Goal: Task Accomplishment & Management: Manage account settings

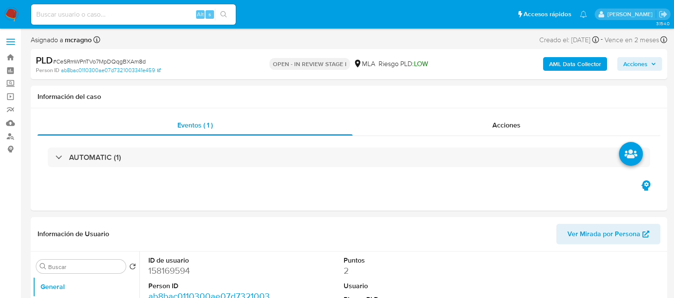
select select "10"
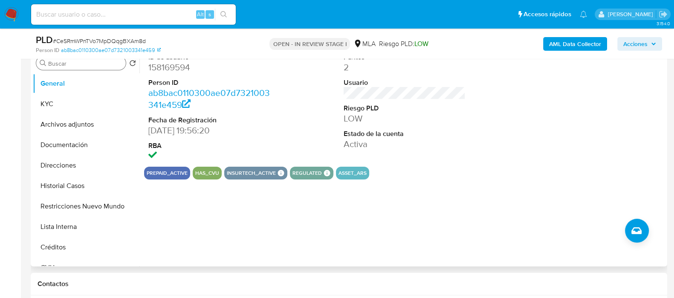
scroll to position [106, 0]
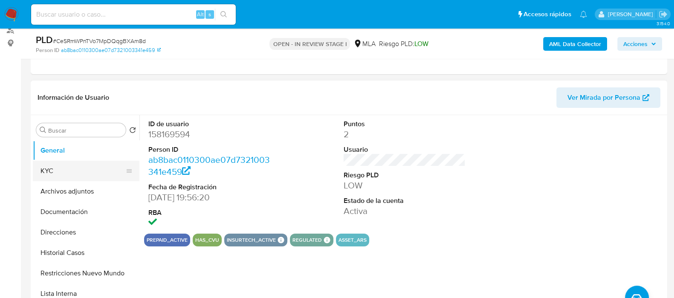
click at [79, 171] on button "KYC" at bounding box center [83, 171] width 100 height 20
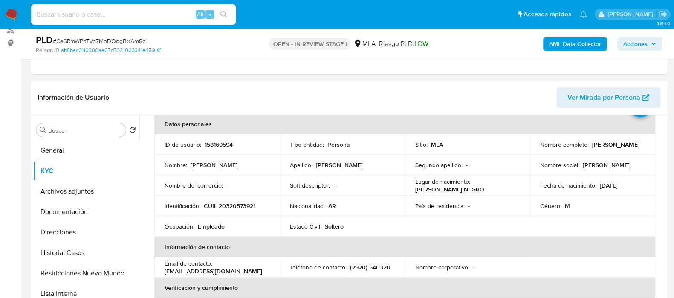
scroll to position [0, 0]
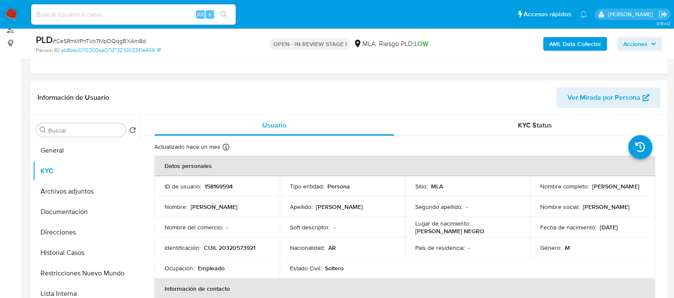
drag, startPoint x: 537, startPoint y: 188, endPoint x: 340, endPoint y: 281, distance: 217.7
click at [639, 190] on div "Nombre completo : Cristian Andres Rodriguez" at bounding box center [592, 186] width 105 height 8
copy p "Cristian Andres Rodriguez"
click at [222, 182] on p "158169594" at bounding box center [219, 186] width 28 height 8
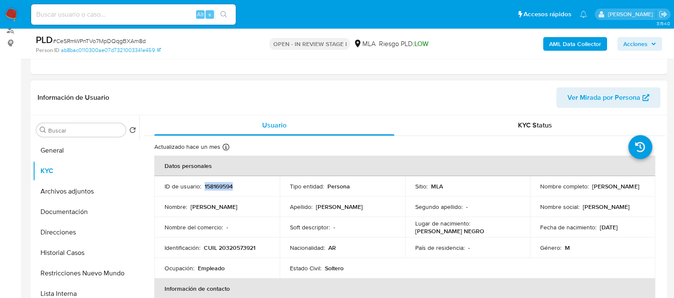
copy p "158169594"
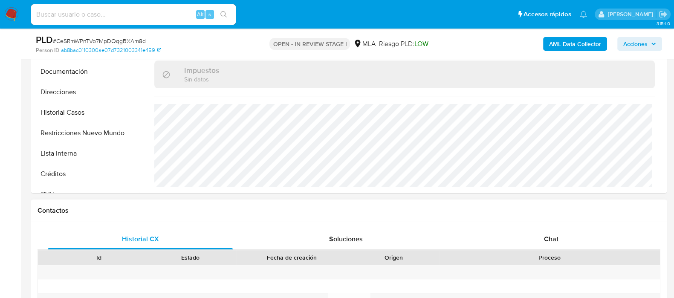
scroll to position [320, 0]
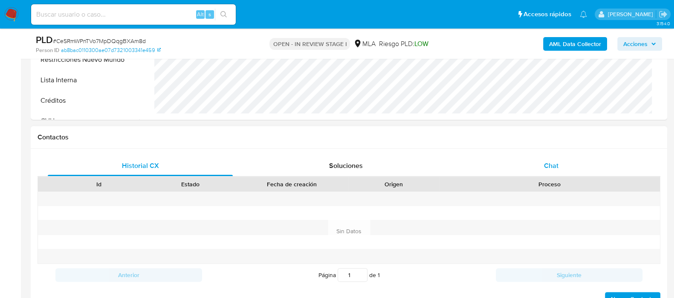
click at [562, 167] on div "Chat" at bounding box center [551, 166] width 185 height 20
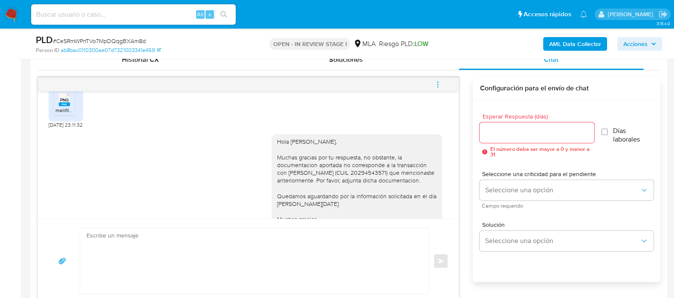
scroll to position [193, 0]
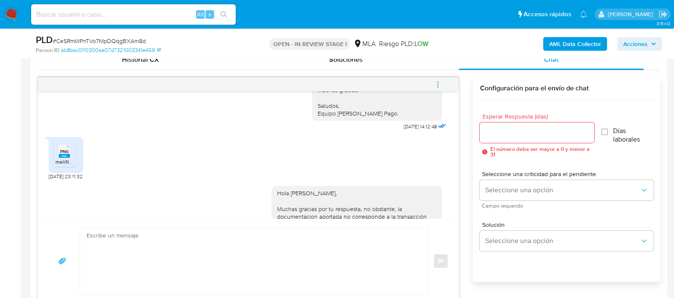
click at [61, 154] on rect at bounding box center [64, 156] width 11 height 4
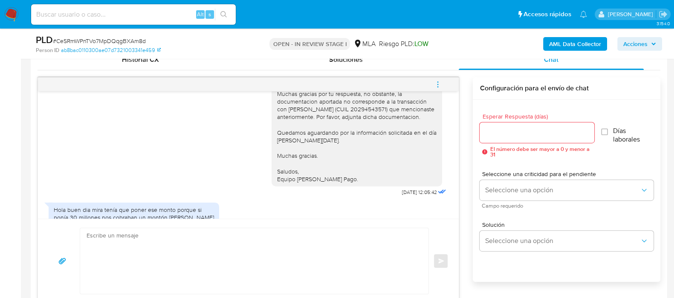
scroll to position [353, 0]
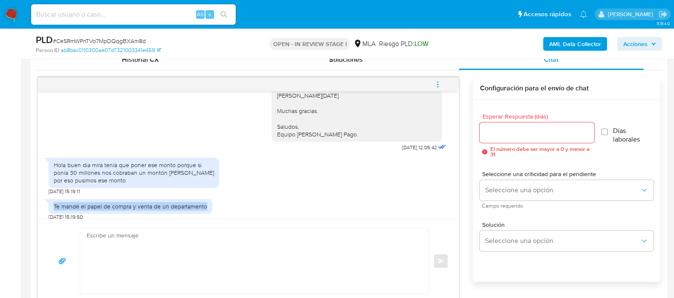
drag, startPoint x: 52, startPoint y: 203, endPoint x: 204, endPoint y: 203, distance: 152.6
click at [204, 203] on div "Te mandé el papel de compra y venta de un departamento" at bounding box center [131, 206] width 164 height 14
copy div "Te mandé el papel de compra y venta de un departamento"
drag, startPoint x: 158, startPoint y: 173, endPoint x: 158, endPoint y: 178, distance: 5.1
click at [158, 173] on div "Hola buen dia mira tenía que poner ese monto porque si ponía 30 millones nos co…" at bounding box center [134, 172] width 160 height 23
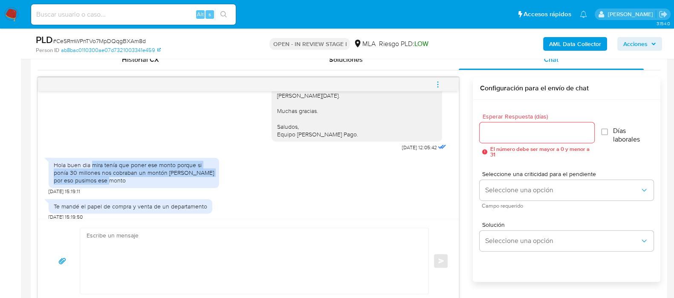
drag, startPoint x: 91, startPoint y: 163, endPoint x: 113, endPoint y: 178, distance: 27.1
click at [113, 178] on div "Hola buen dia mira tenía que poner ese monto porque si ponía 30 millones nos co…" at bounding box center [134, 172] width 160 height 23
copy div "mira tenía que poner ese monto porque si ponía 30 millones nos cobraban un mont…"
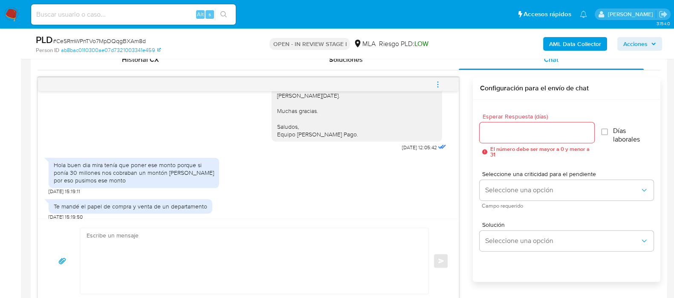
click at [361, 193] on div "Ok mañana llega el muchacho que se lo vendi y te paso el papel de compra y vent…" at bounding box center [248, 154] width 421 height 127
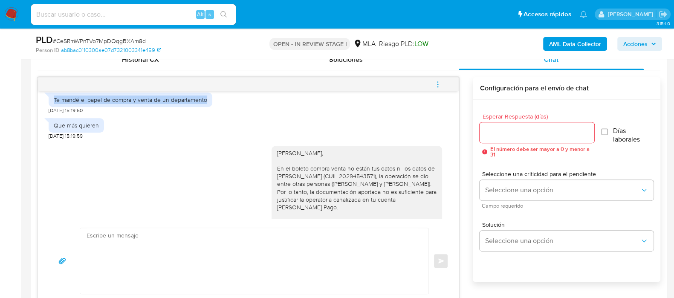
scroll to position [566, 0]
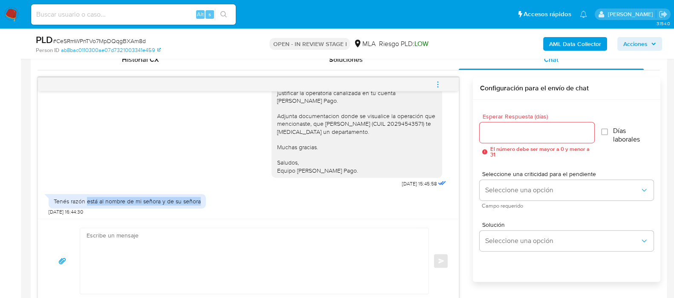
drag, startPoint x: 86, startPoint y: 199, endPoint x: 201, endPoint y: 197, distance: 115.5
click at [201, 197] on div "Tenés razón está al nombre de mi señora y de su señora" at bounding box center [127, 201] width 157 height 14
copy div "está al nombre de mi señora y de su señora"
click at [209, 260] on textarea at bounding box center [252, 261] width 331 height 66
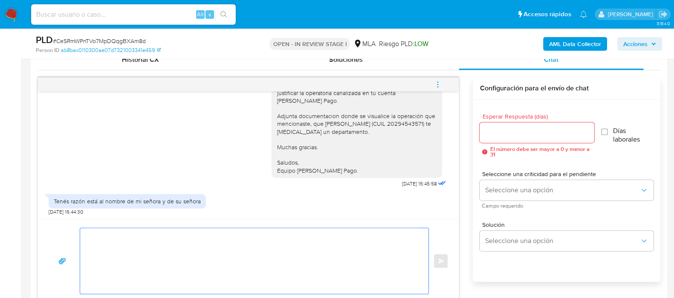
paste textarea "¡Muchas gracias por tu respuesta! Confirmamos la recepción de la documentación.…"
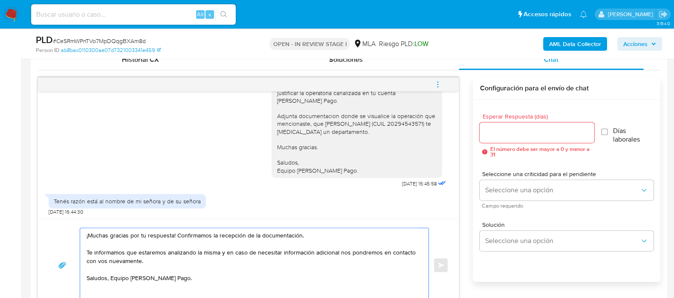
scroll to position [426, 0]
drag, startPoint x: 101, startPoint y: 264, endPoint x: 87, endPoint y: 261, distance: 14.3
click at [87, 261] on textarea "¡Muchas gracias por tu respuesta! Confirmamos la recepción de la documentación.…" at bounding box center [252, 261] width 331 height 66
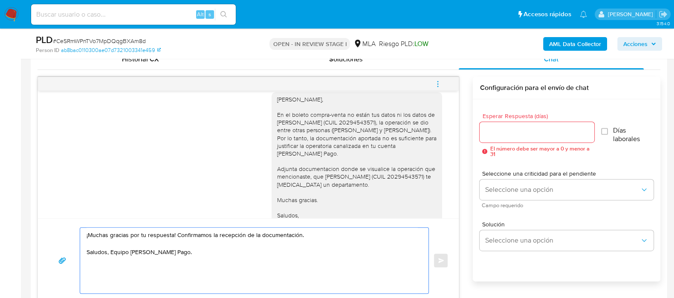
scroll to position [459, 0]
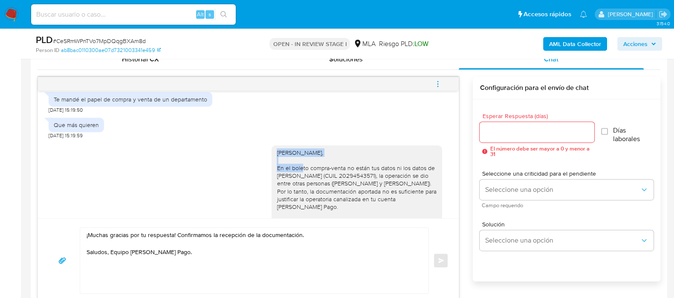
drag, startPoint x: 268, startPoint y: 147, endPoint x: 350, endPoint y: 149, distance: 82.7
click at [350, 149] on div "Cristian Andres Rodriguez, En el boleto compra-venta no están tus datos ni los …" at bounding box center [356, 214] width 170 height 139
copy div "Cristian Andres Rodriguez,"
click at [89, 234] on textarea "¡Muchas gracias por tu respuesta! Confirmamos la recepción de la documentación.…" at bounding box center [252, 261] width 331 height 66
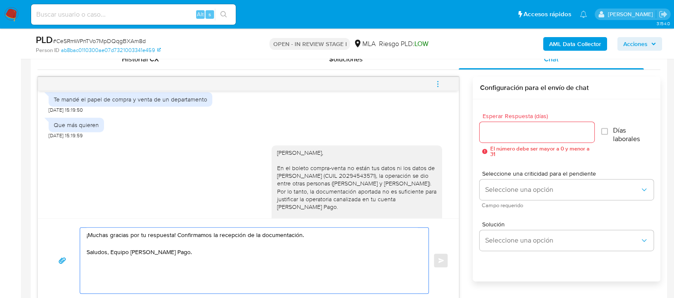
paste textarea "Cristian Andres Rodriguez,"
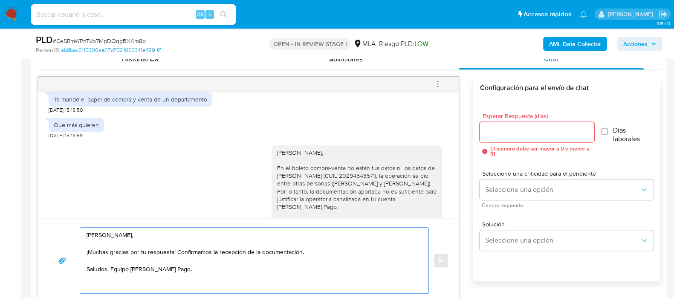
type textarea "Cristian Andres Rodriguez, ¡Muchas gracias por tu respuesta! Confirmamos la rec…"
click at [533, 132] on input "Esperar Respuesta (días)" at bounding box center [536, 132] width 114 height 11
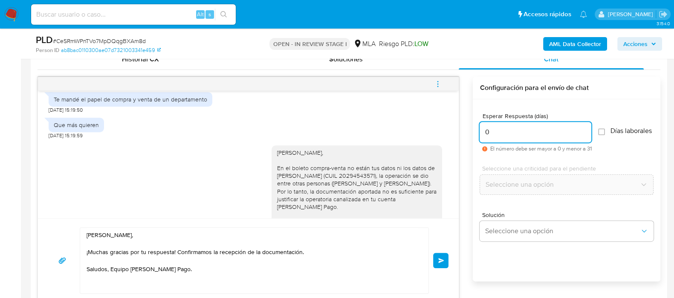
type input "0"
click at [437, 260] on button "Enviar" at bounding box center [440, 260] width 15 height 15
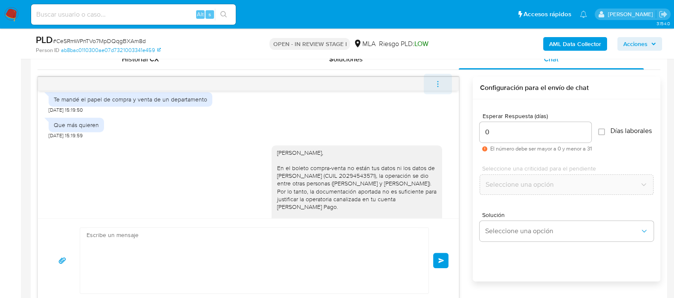
scroll to position [637, 0]
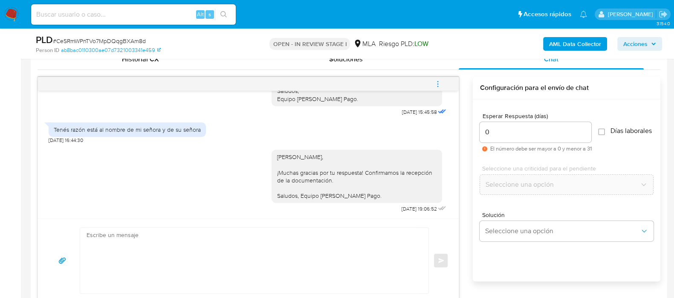
click at [443, 84] on button "menu-action" at bounding box center [438, 84] width 28 height 20
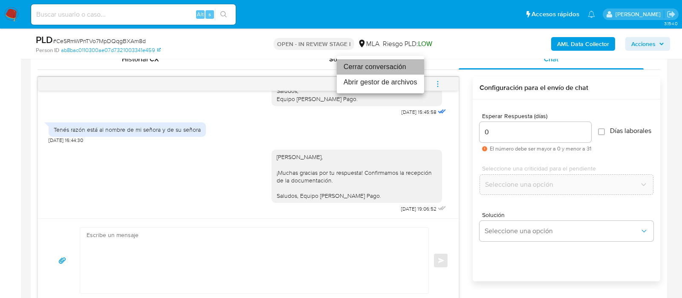
click at [401, 65] on li "Cerrar conversación" at bounding box center [380, 66] width 87 height 15
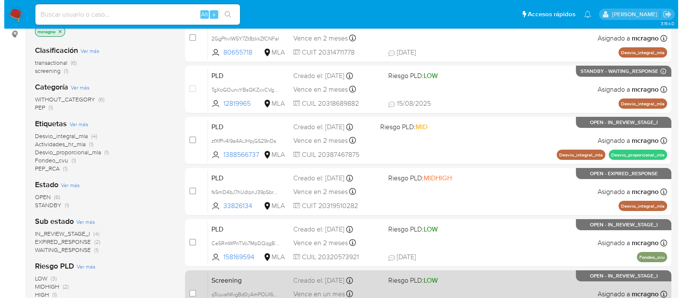
scroll to position [9, 0]
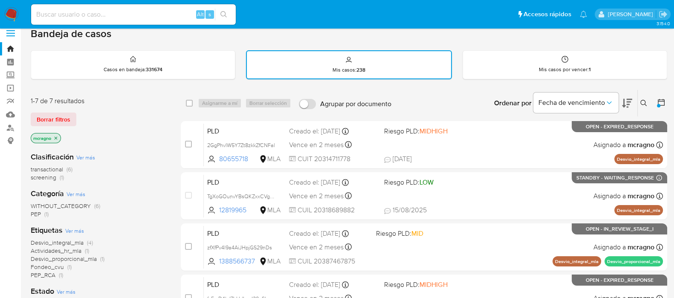
click at [56, 137] on icon "close-filter" at bounding box center [55, 138] width 5 height 5
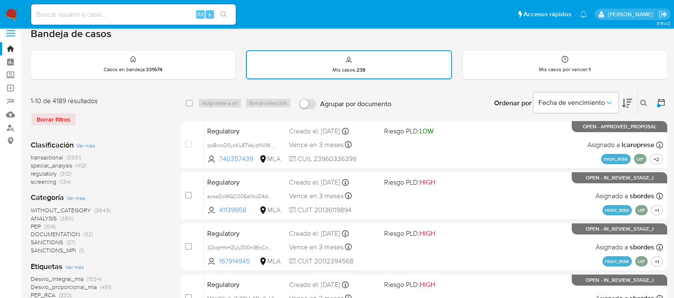
click at [663, 104] on icon at bounding box center [661, 102] width 7 height 7
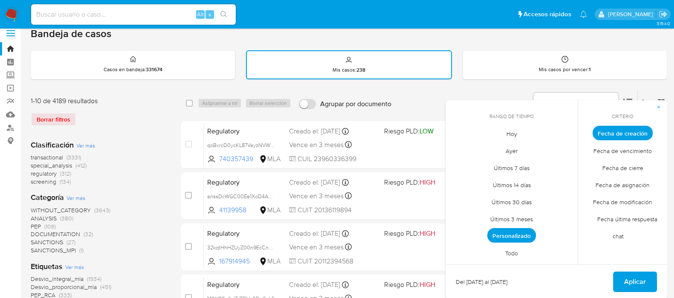
click at [510, 253] on span "Todo" at bounding box center [511, 252] width 31 height 17
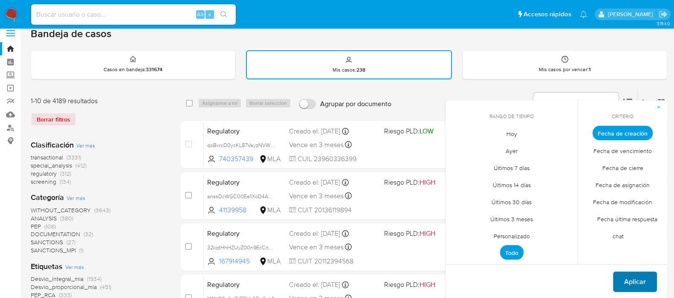
click at [622, 279] on button "Aplicar" at bounding box center [635, 281] width 44 height 20
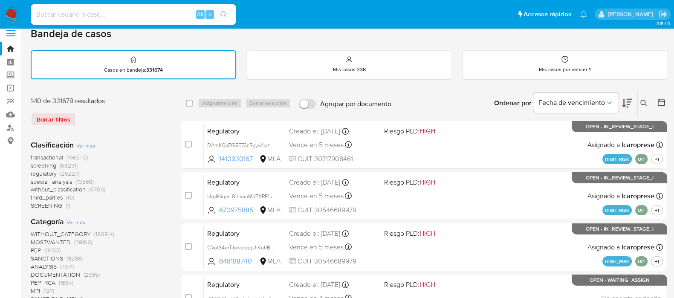
click at [644, 98] on button at bounding box center [645, 103] width 14 height 10
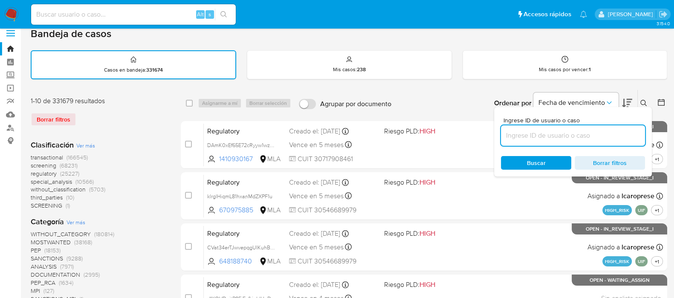
click at [616, 130] on input at bounding box center [573, 135] width 144 height 11
type input "80655718"
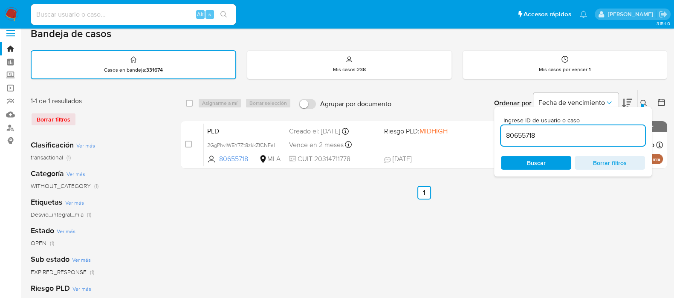
click at [641, 103] on icon at bounding box center [643, 103] width 7 height 7
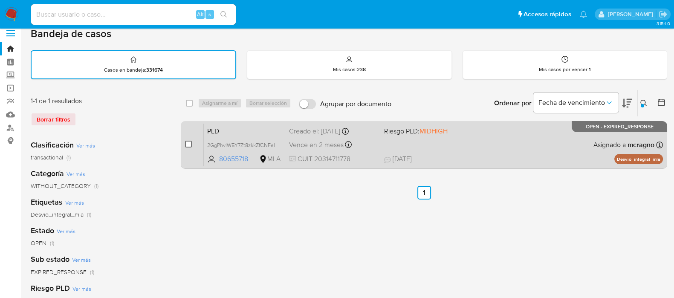
click at [191, 144] on input "checkbox" at bounding box center [188, 144] width 7 height 7
checkbox input "true"
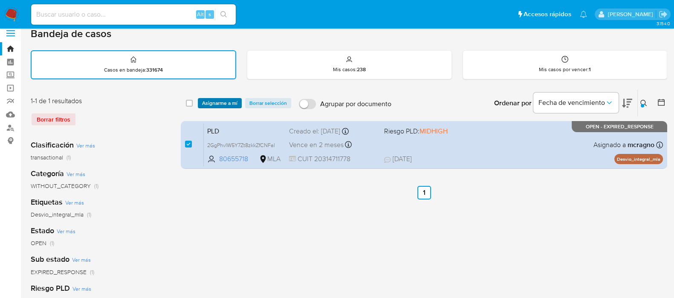
click at [221, 99] on span "Asignarme a mí" at bounding box center [219, 103] width 35 height 9
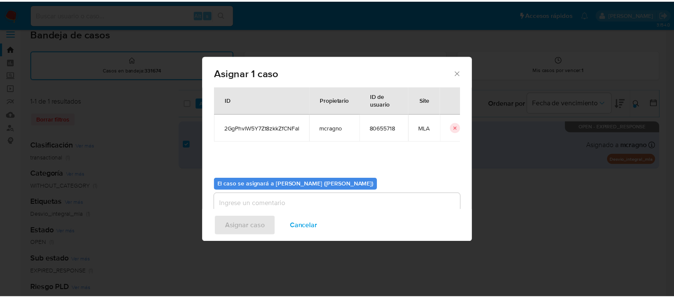
scroll to position [44, 0]
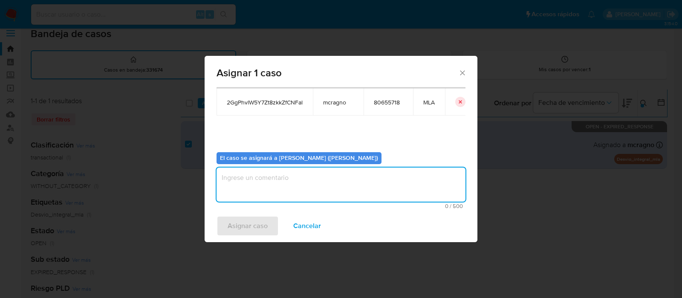
click at [264, 197] on textarea "assign-modal" at bounding box center [341, 184] width 249 height 34
click at [250, 230] on span "Asignar caso" at bounding box center [248, 226] width 40 height 19
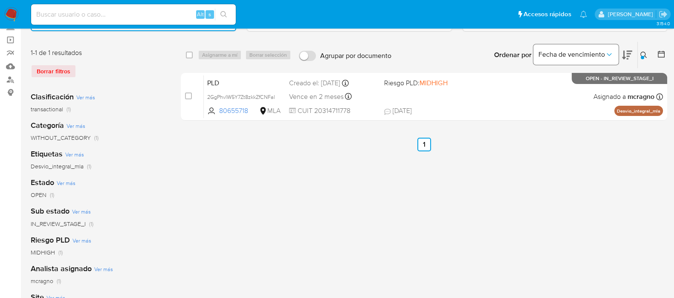
scroll to position [0, 0]
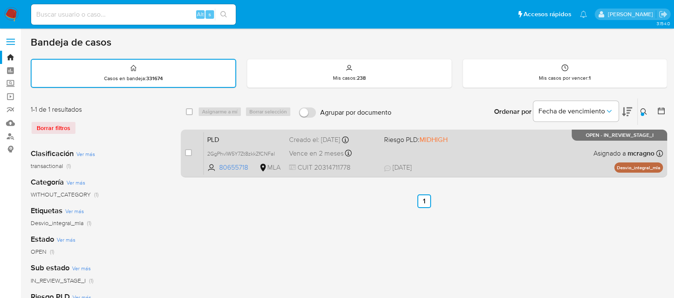
click at [540, 159] on div "PLD 2GgPhvlW5Y7Zt8zkkZfCNFal 80655718 MLA Riesgo PLD: MIDHIGH Creado el: 12/07/…" at bounding box center [433, 153] width 459 height 43
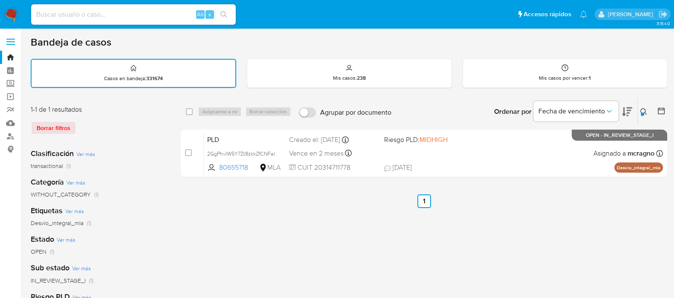
click at [644, 110] on icon at bounding box center [643, 111] width 7 height 7
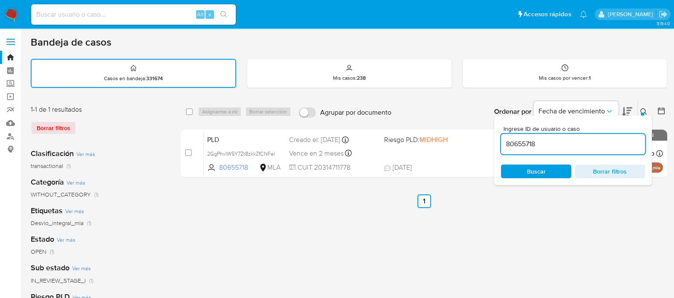
click at [590, 144] on input "80655718" at bounding box center [573, 144] width 144 height 11
type input "158169594"
click at [644, 107] on button at bounding box center [645, 112] width 14 height 10
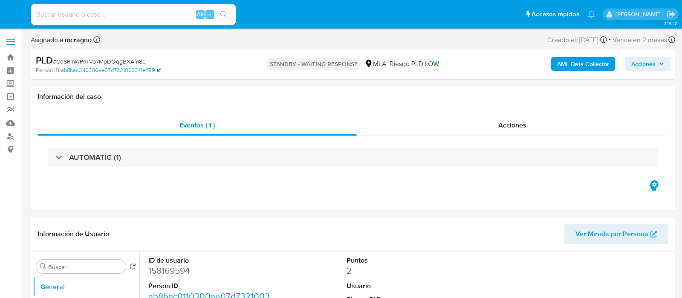
select select "10"
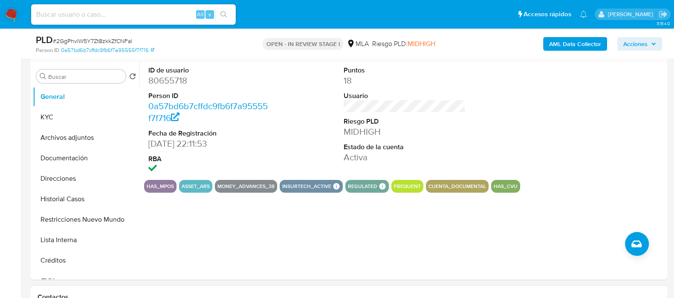
scroll to position [372, 0]
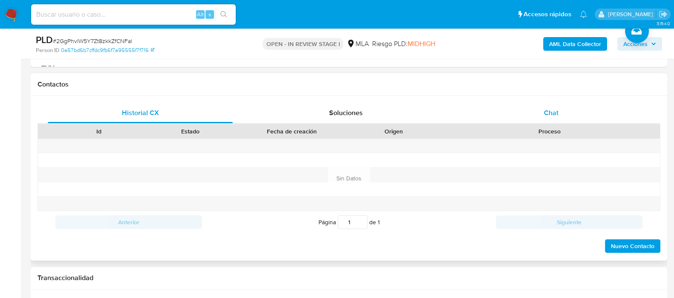
click at [576, 121] on div "Chat" at bounding box center [551, 113] width 185 height 20
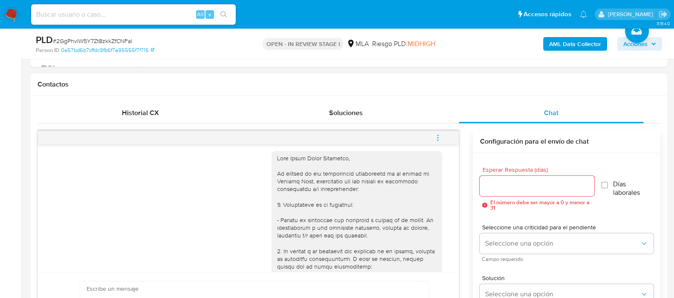
scroll to position [0, 0]
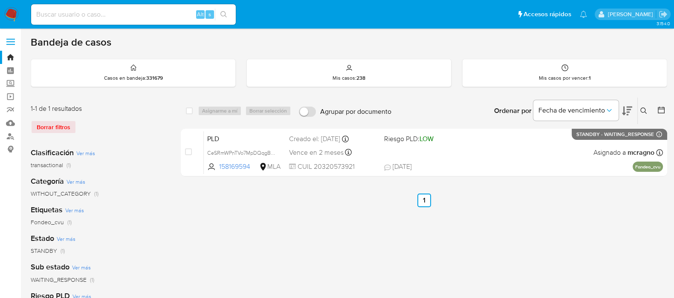
click at [641, 110] on icon at bounding box center [643, 110] width 7 height 7
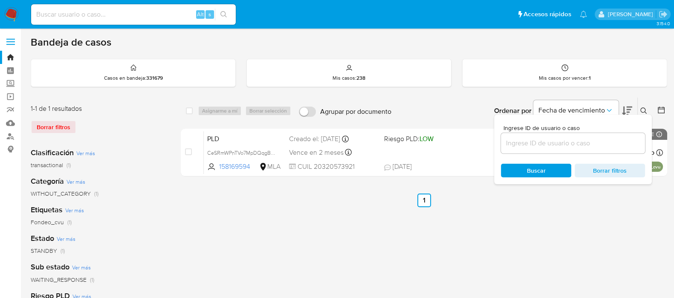
click at [599, 142] on input at bounding box center [573, 143] width 144 height 11
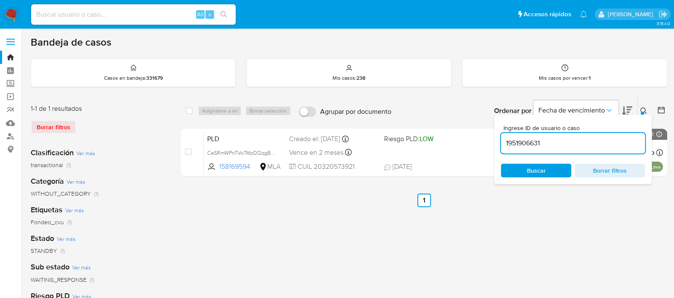
type input "1951906631"
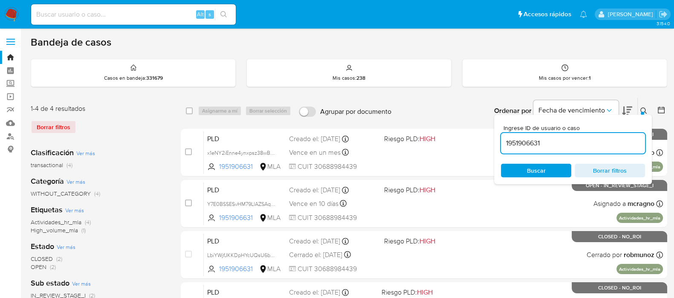
click at [641, 107] on icon at bounding box center [643, 110] width 7 height 7
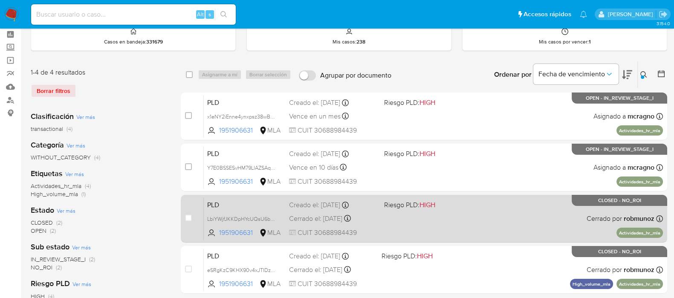
scroll to position [53, 0]
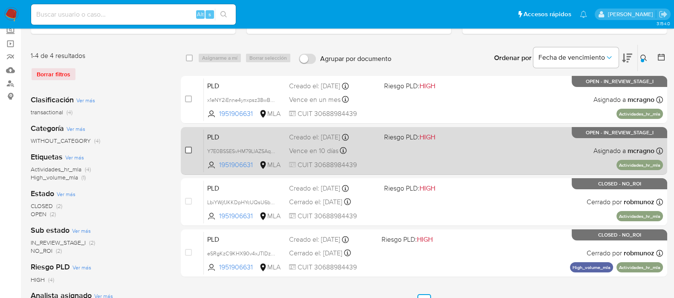
click at [188, 147] on input "checkbox" at bounding box center [188, 150] width 7 height 7
checkbox input "true"
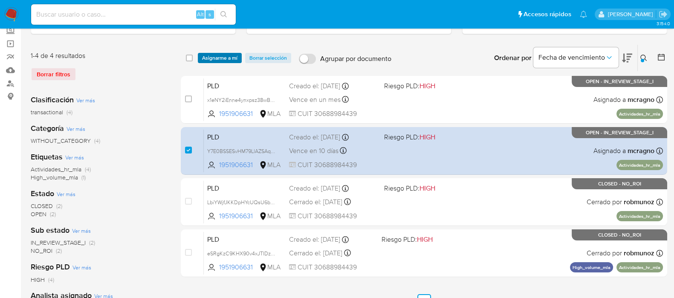
click at [222, 54] on span "Asignarme a mí" at bounding box center [219, 58] width 35 height 9
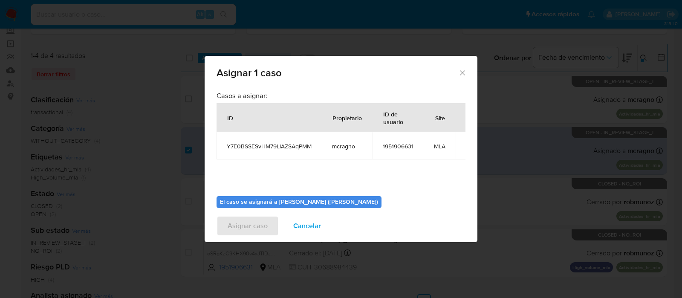
click at [306, 225] on span "Cancelar" at bounding box center [307, 226] width 28 height 19
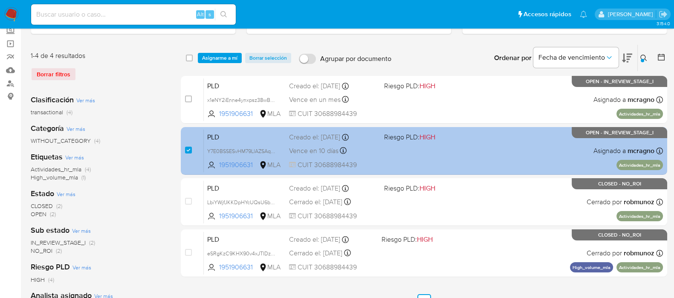
click at [501, 150] on div "PLD Y7E0BSSESvHM79LlAZSAqPMM 1951906631 MLA Riesgo PLD: HIGH Creado el: 12/07/2…" at bounding box center [433, 150] width 459 height 43
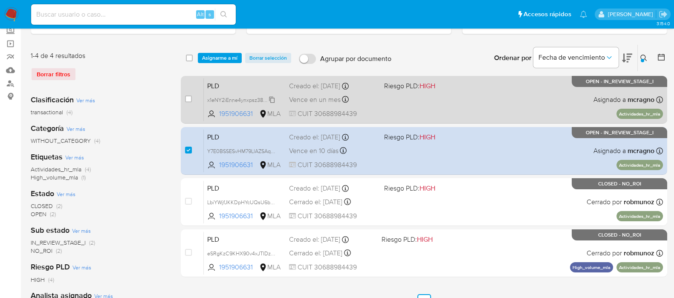
click at [269, 96] on span "x1eNY2iEnne4ynxpsz38wB0R" at bounding box center [242, 99] width 70 height 9
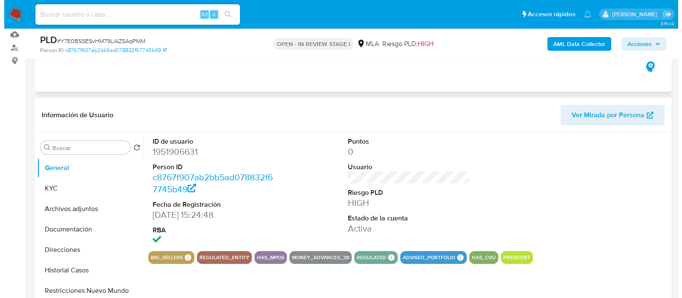
scroll to position [160, 0]
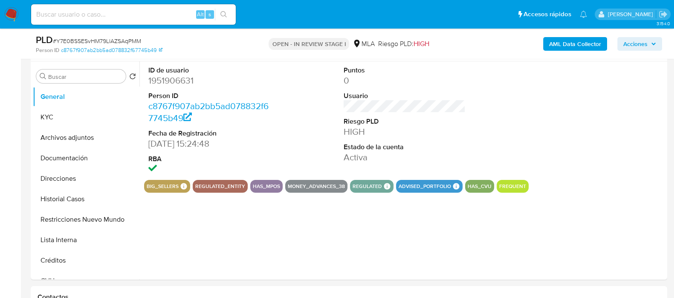
select select "10"
click at [49, 133] on button "Archivos adjuntos" at bounding box center [83, 137] width 100 height 20
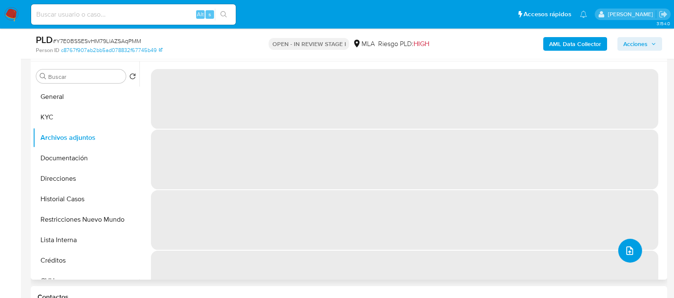
click at [624, 248] on icon "upload-file" at bounding box center [629, 250] width 10 height 10
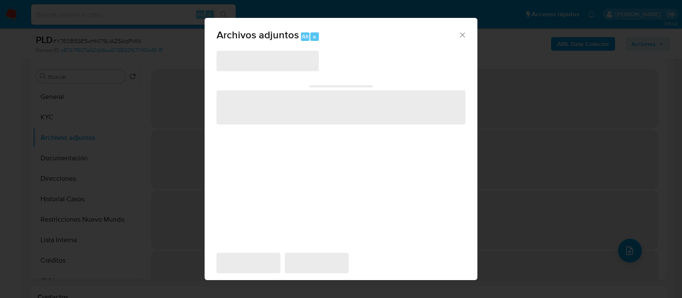
click at [288, 61] on span "‌" at bounding box center [268, 61] width 102 height 20
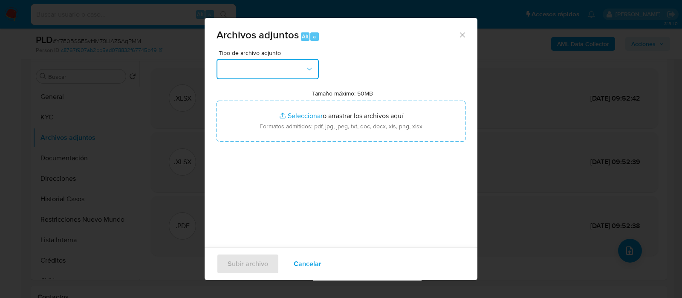
click at [288, 61] on button "button" at bounding box center [268, 69] width 102 height 20
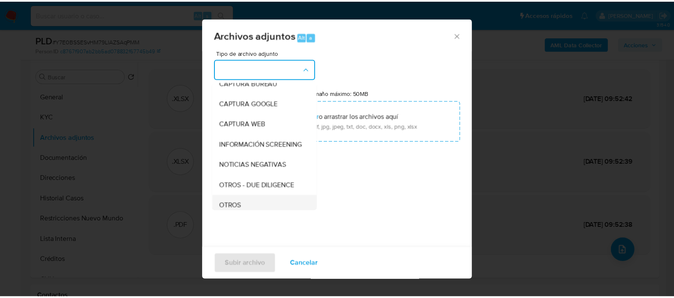
scroll to position [106, 0]
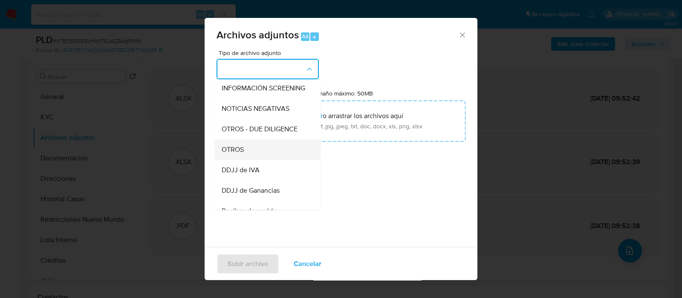
click at [253, 148] on div "OTROS" at bounding box center [265, 149] width 87 height 20
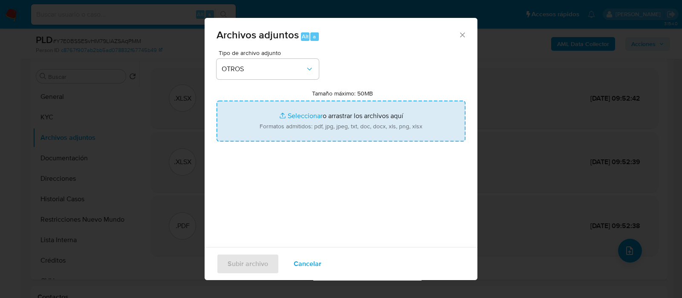
click at [266, 134] on input "Tamaño máximo: 50MB Seleccionar archivos" at bounding box center [341, 121] width 249 height 41
type input "C:\fakepath\1547462751 - Movimientos.xlsx"
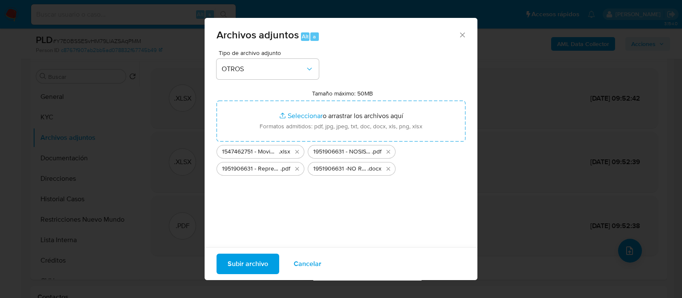
drag, startPoint x: 241, startPoint y: 261, endPoint x: 156, endPoint y: 8, distance: 267.1
click at [241, 262] on span "Subir archivo" at bounding box center [248, 263] width 40 height 19
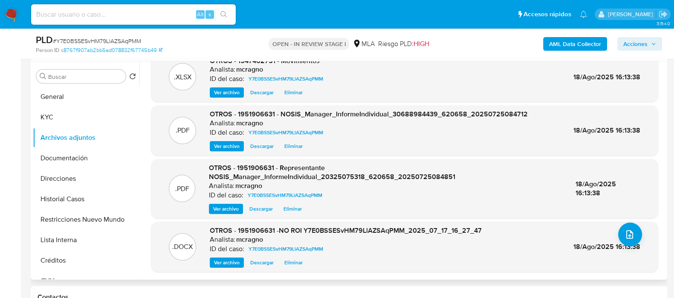
scroll to position [213, 0]
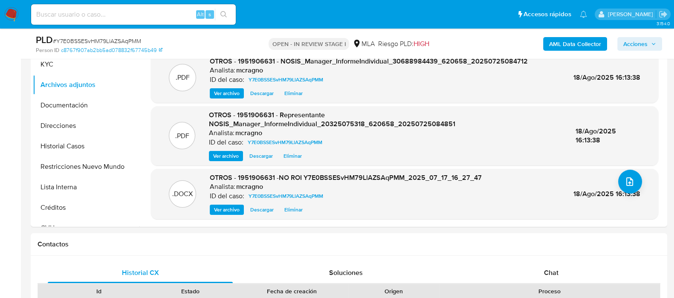
click at [637, 43] on span "Acciones" at bounding box center [635, 44] width 24 height 14
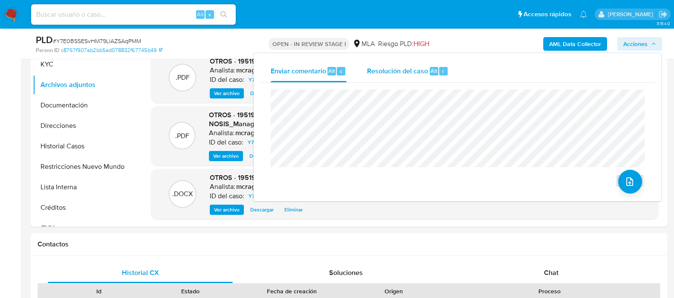
click at [439, 72] on div "r" at bounding box center [443, 71] width 9 height 9
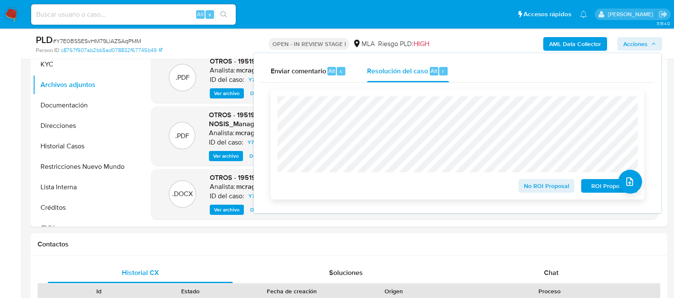
click at [540, 191] on span "No ROI Proposal" at bounding box center [546, 186] width 44 height 12
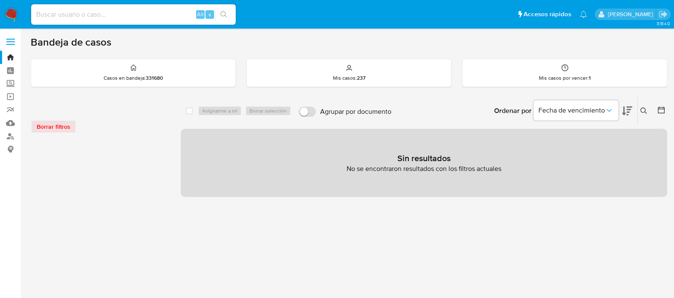
click at [10, 9] on img at bounding box center [11, 14] width 14 height 14
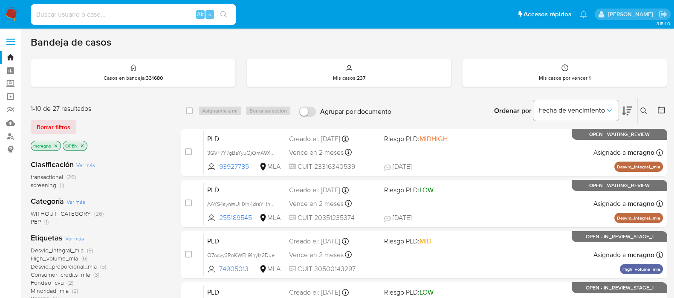
click at [642, 115] on button at bounding box center [645, 111] width 14 height 10
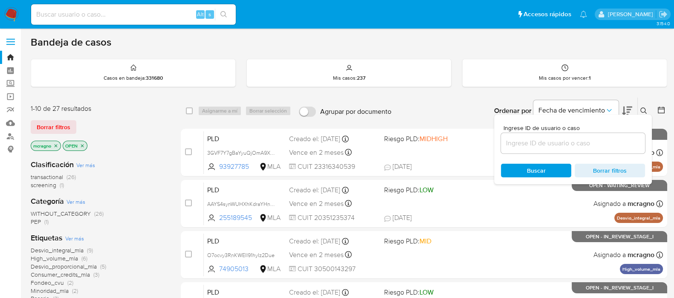
click at [603, 141] on input at bounding box center [573, 143] width 144 height 11
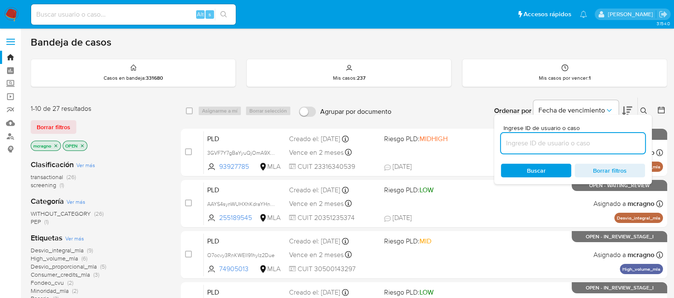
click at [84, 143] on icon "close-filter" at bounding box center [82, 145] width 5 height 5
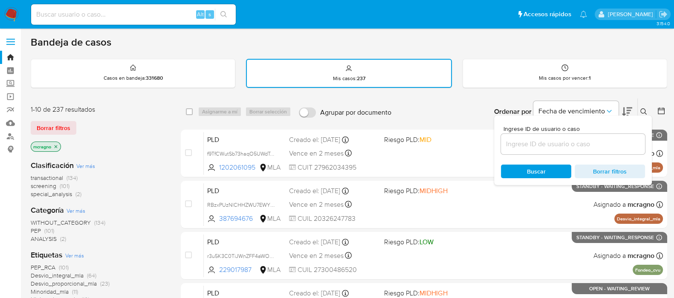
click at [57, 147] on icon "close-filter" at bounding box center [55, 146] width 5 height 5
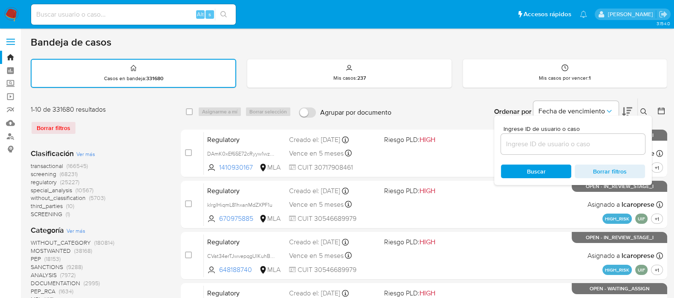
click at [565, 144] on input at bounding box center [573, 144] width 144 height 11
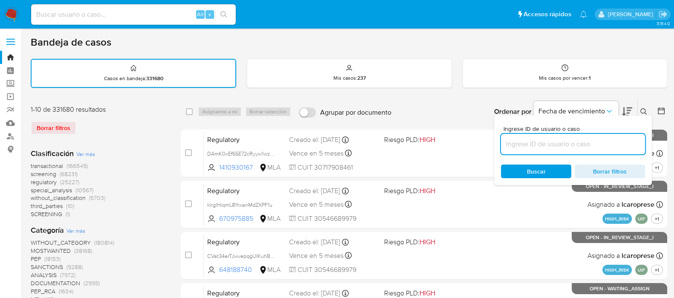
paste input "1951906631"
type input "1951906631"
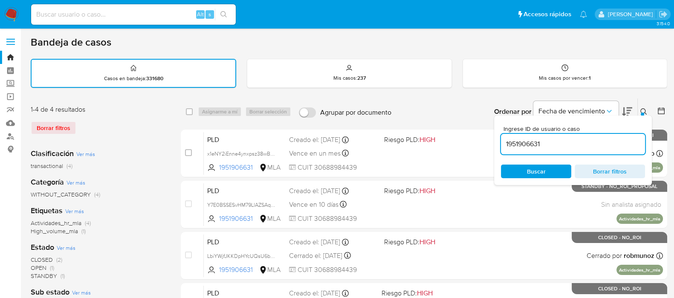
click at [643, 108] on icon at bounding box center [643, 111] width 7 height 7
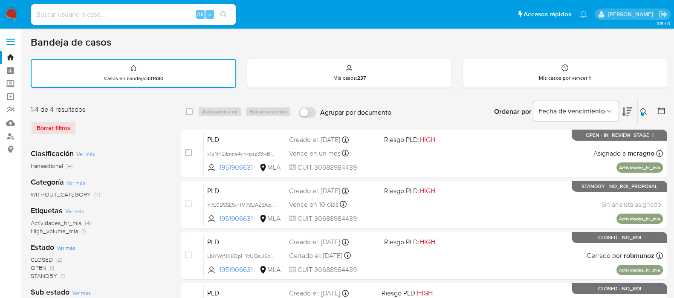
click at [3, 16] on nav "Pausado Ver notificaciones Alt s Accesos rápidos Presiona las siguientes teclas…" at bounding box center [337, 14] width 674 height 29
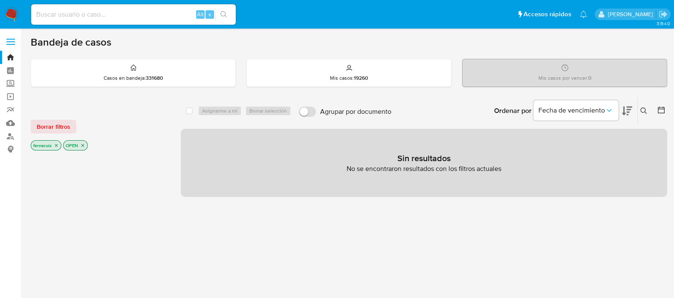
click at [83, 144] on icon "close-filter" at bounding box center [82, 145] width 5 height 5
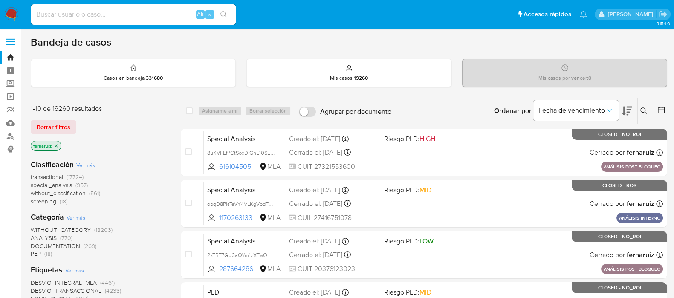
click at [56, 145] on icon "close-filter" at bounding box center [56, 145] width 3 height 3
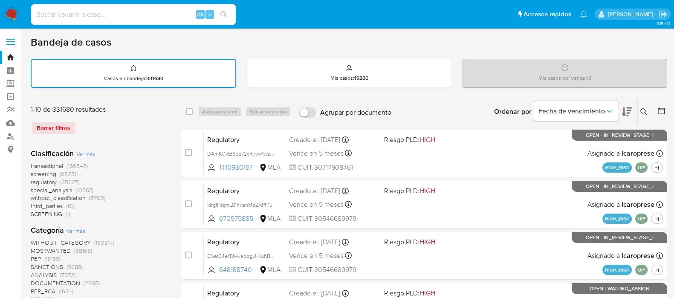
click at [644, 107] on button at bounding box center [645, 112] width 14 height 10
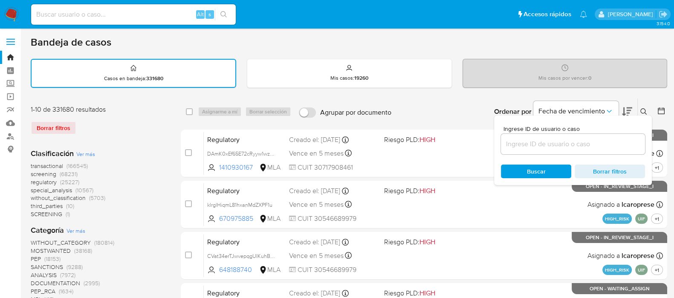
click at [592, 141] on input at bounding box center [573, 144] width 144 height 11
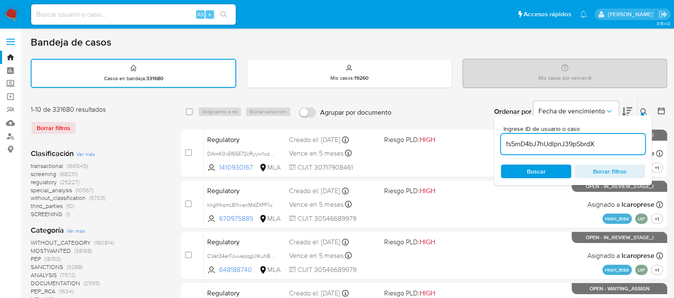
type input "fs5mD4bJ7hUdIpnJ39pSbrdX"
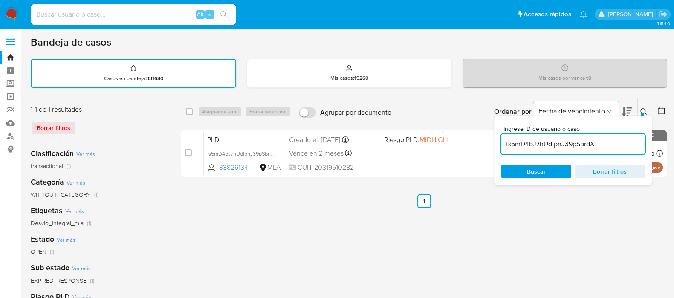
click at [645, 108] on icon at bounding box center [643, 111] width 7 height 7
